Goal: Task Accomplishment & Management: Use online tool/utility

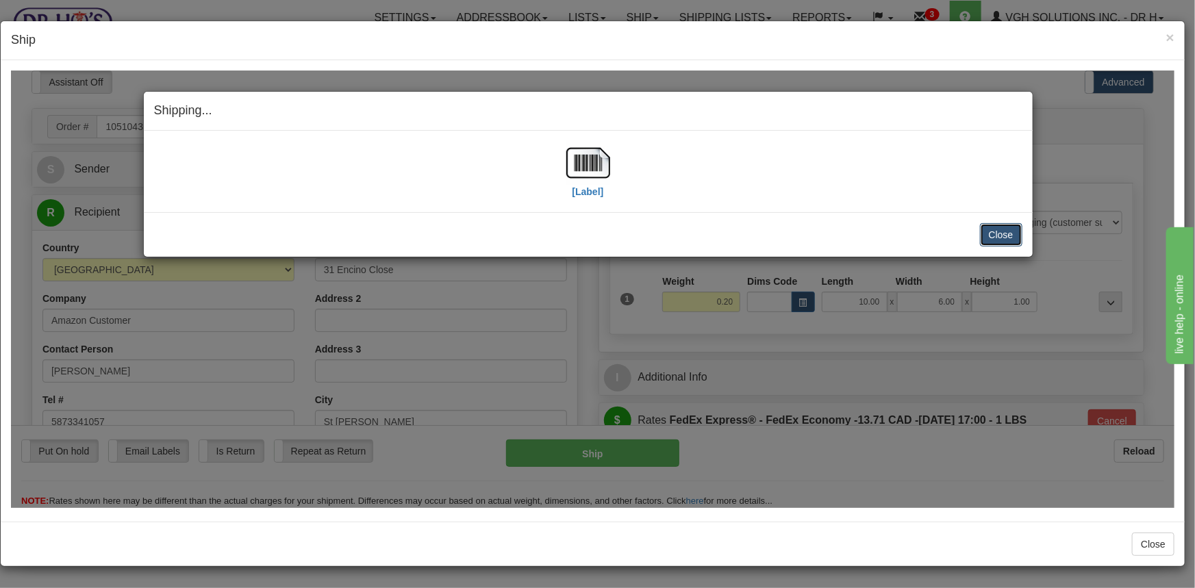
click at [997, 236] on button "Close" at bounding box center [1001, 234] width 42 height 23
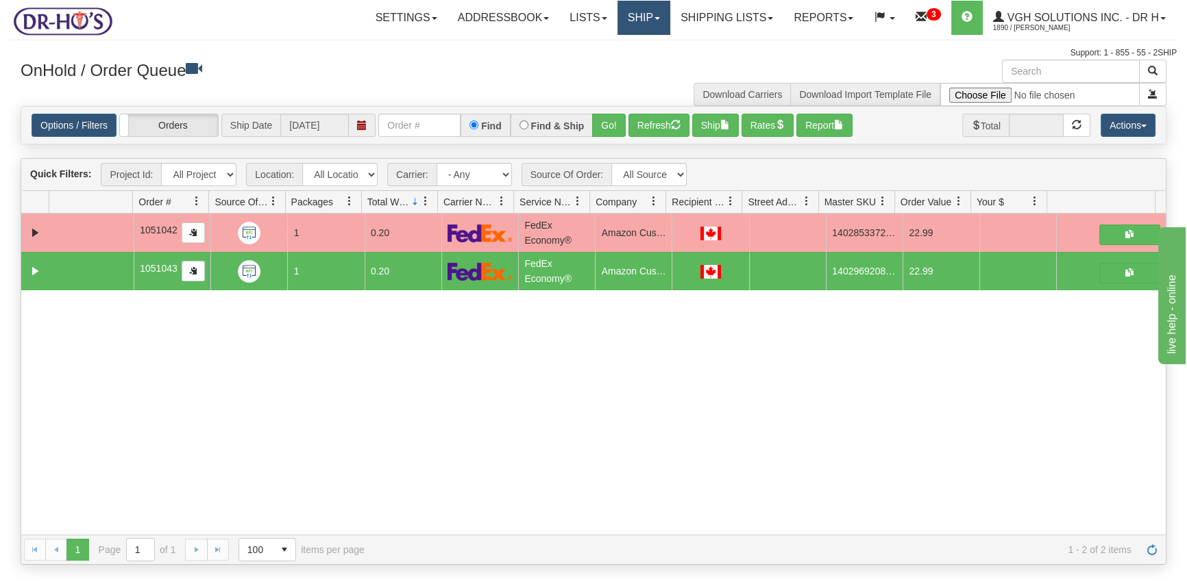
click at [640, 21] on link "Ship" at bounding box center [643, 18] width 53 height 34
click at [575, 43] on span "Ship Screen" at bounding box center [585, 47] width 52 height 11
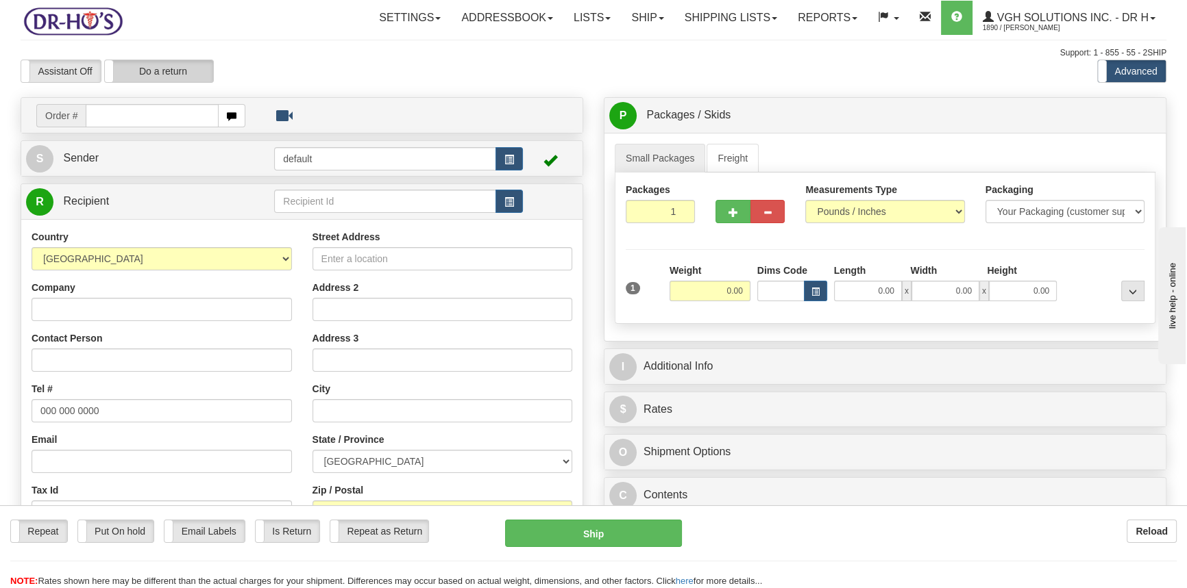
click at [170, 70] on label "Do a return" at bounding box center [159, 71] width 108 height 22
type input "default"
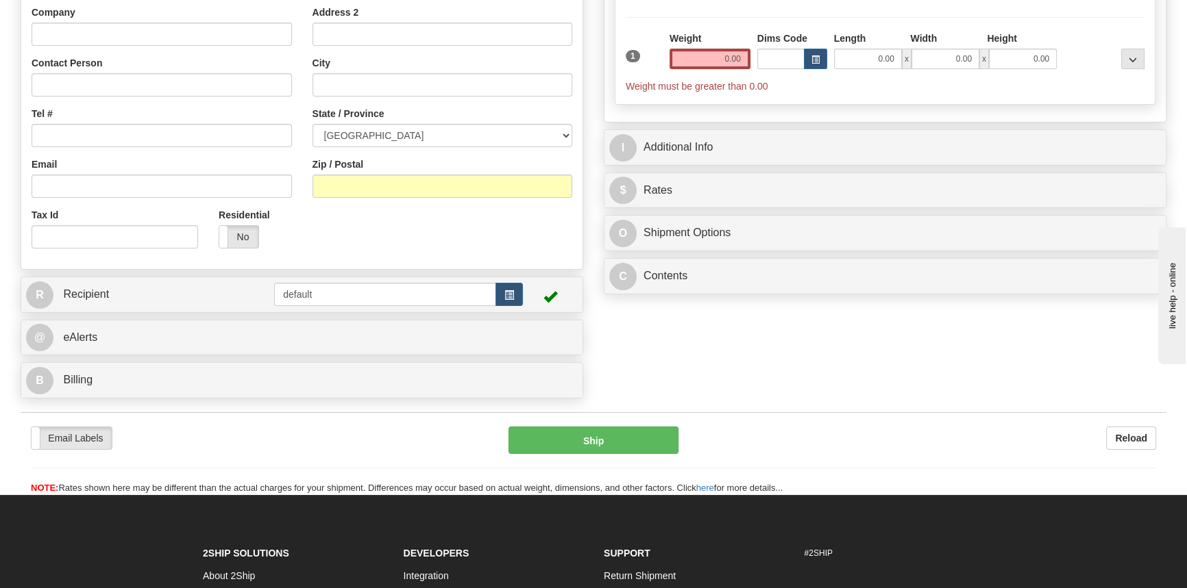
scroll to position [249, 0]
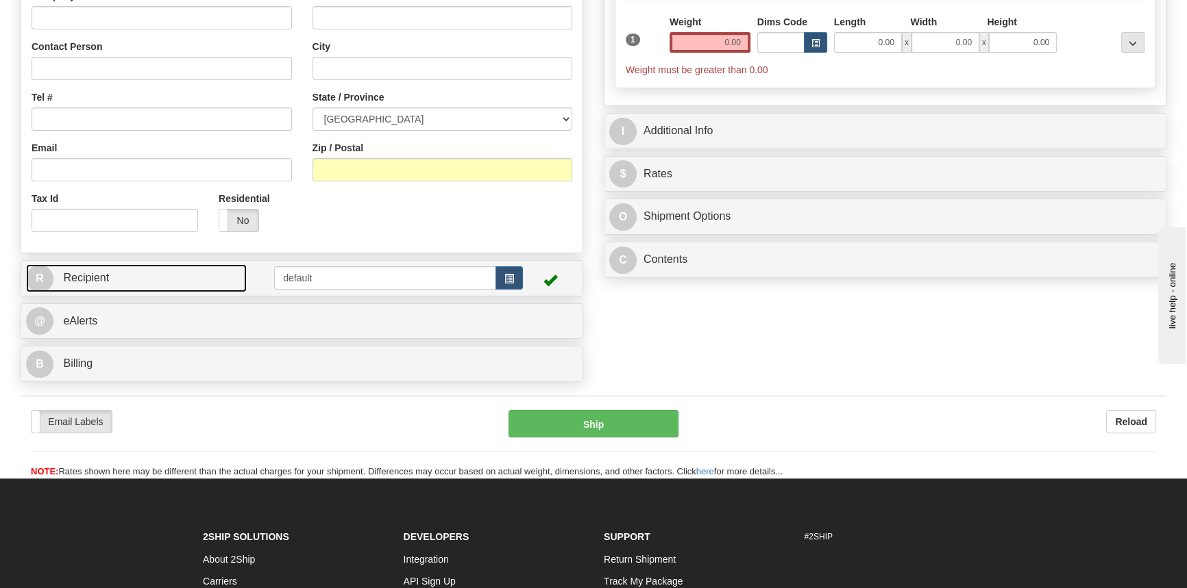
click at [83, 281] on span "Recipient" at bounding box center [86, 278] width 46 height 12
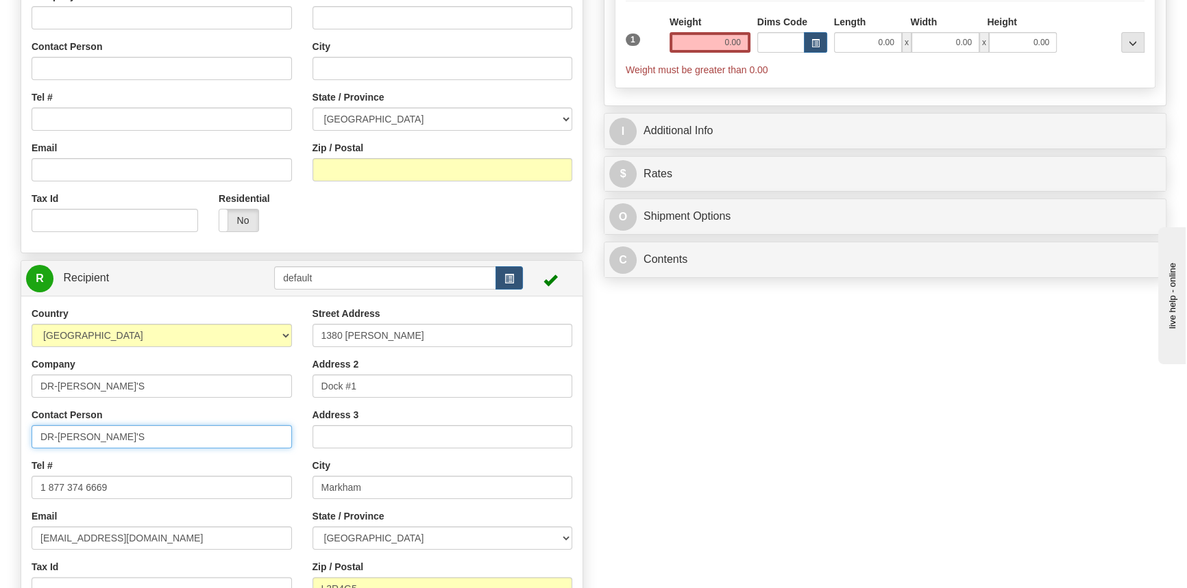
drag, startPoint x: 92, startPoint y: 438, endPoint x: -79, endPoint y: 438, distance: 170.6
click at [0, 340] on html "Training Course Close Toggle navigation Settings Shipping Preferences New Sende…" at bounding box center [593, 45] width 1187 height 588
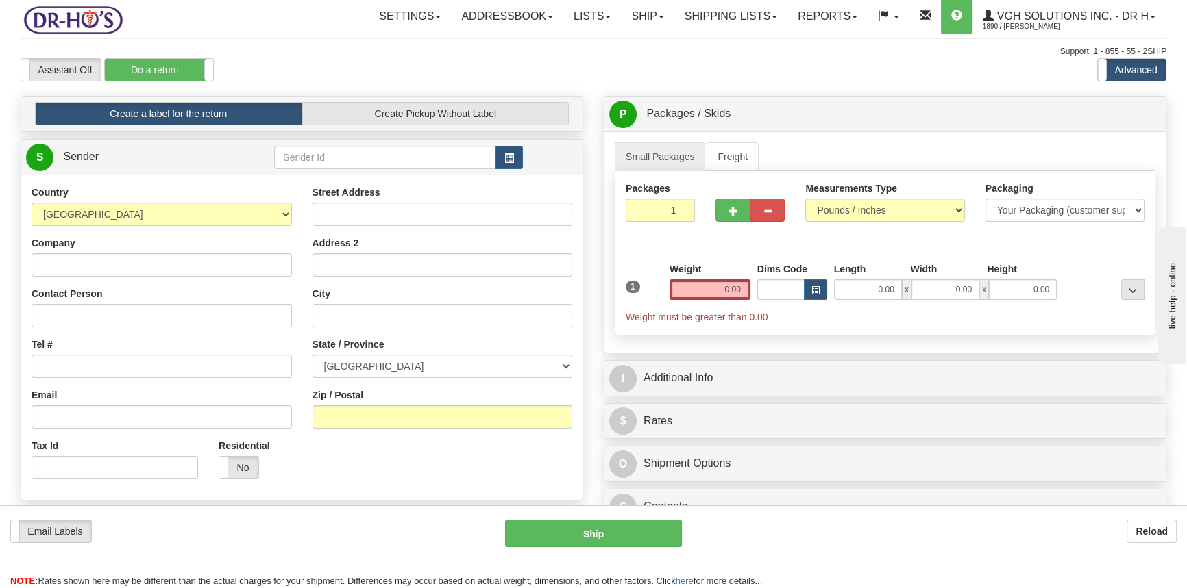
scroll to position [0, 0]
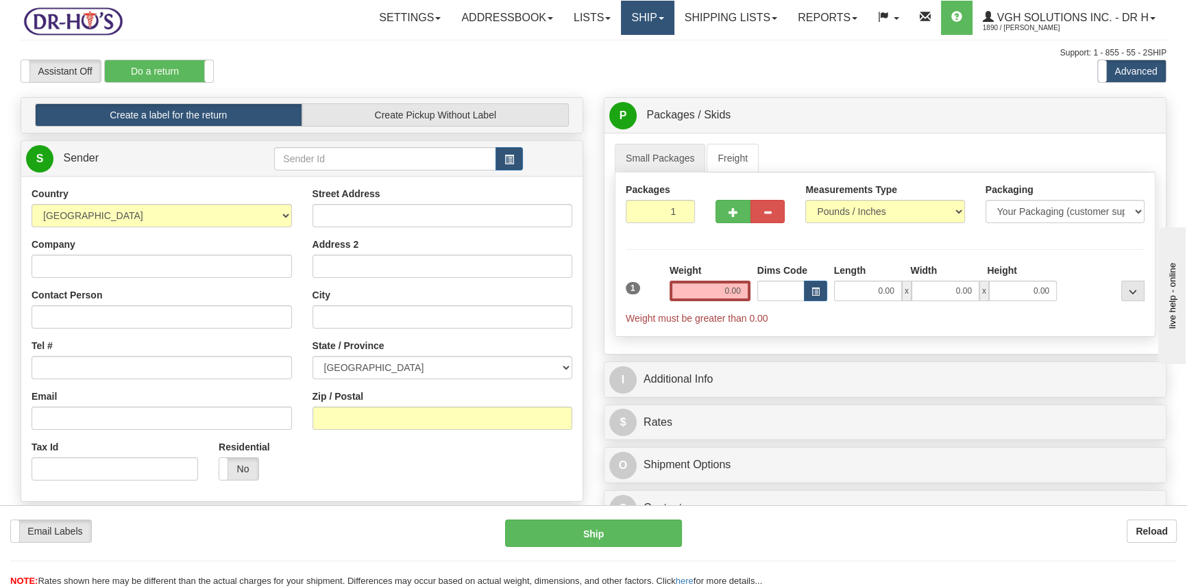
click at [637, 18] on link "Ship" at bounding box center [647, 18] width 53 height 34
click at [602, 64] on span "OnHold / Order Queue" at bounding box center [611, 65] width 97 height 11
